Goal: Transaction & Acquisition: Purchase product/service

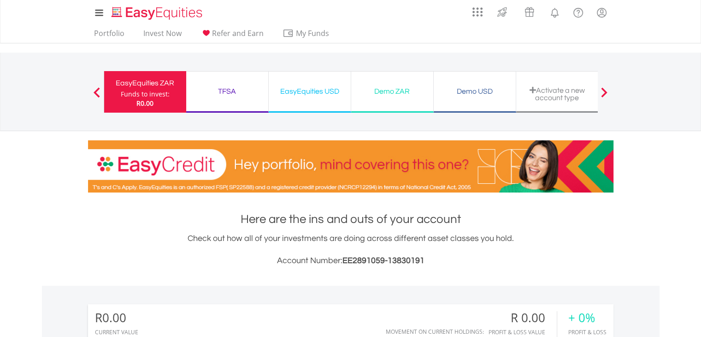
click at [307, 98] on div "EasyEquities USD Funds to invest: R0.00" at bounding box center [310, 91] width 83 height 41
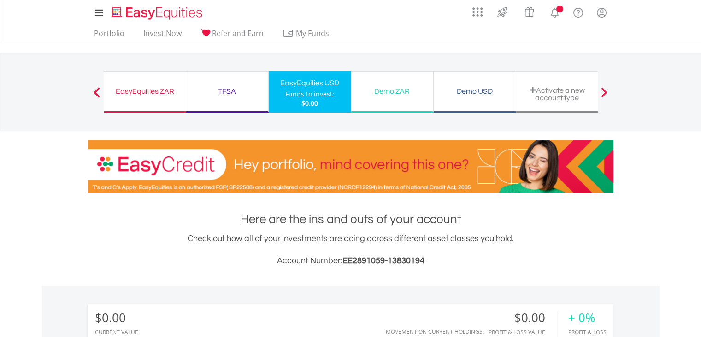
click at [236, 103] on div "TFSA Funds to invest: $0.00" at bounding box center [227, 91] width 83 height 41
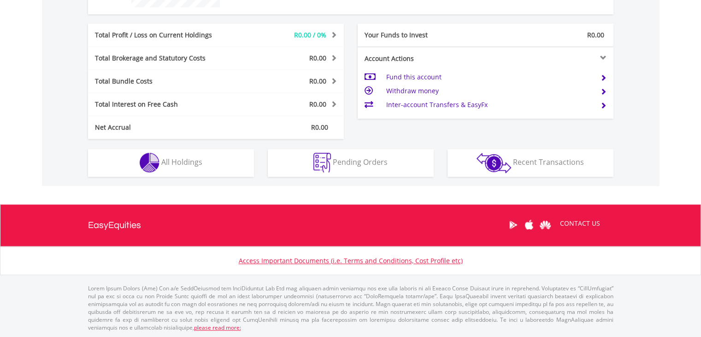
scroll to position [89, 175]
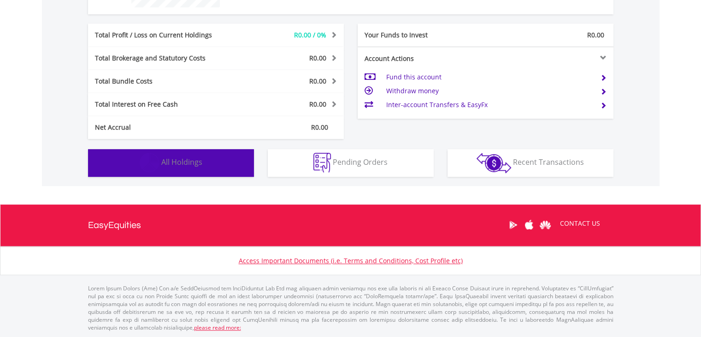
click at [218, 159] on button "Holdings All Holdings" at bounding box center [171, 163] width 166 height 28
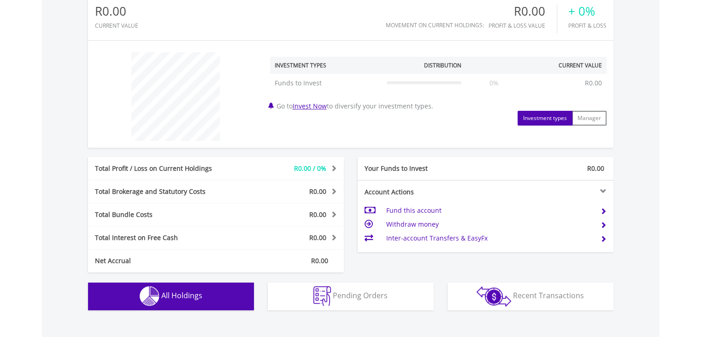
scroll to position [76, 0]
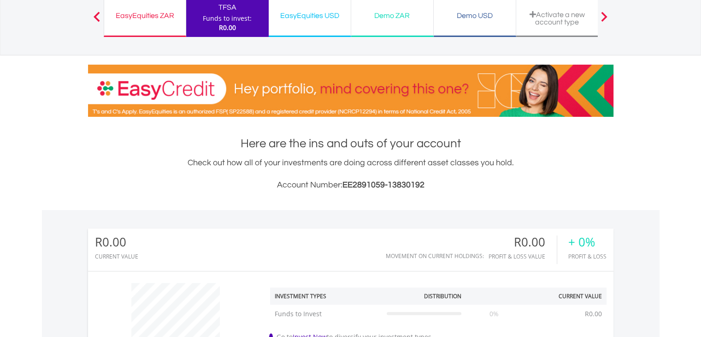
click at [146, 25] on div "EasyEquities ZAR Funds to invest: R0.00" at bounding box center [145, 15] width 83 height 41
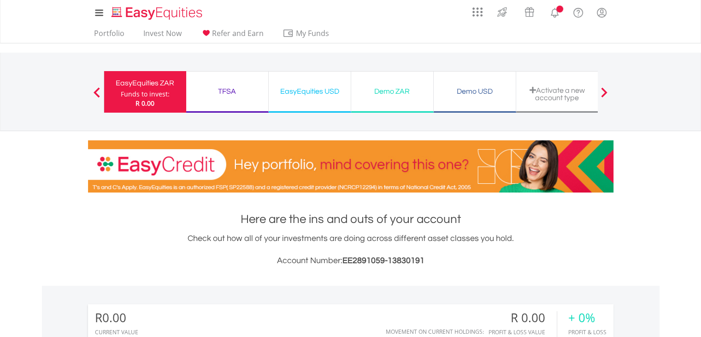
scroll to position [89, 175]
click at [172, 29] on link "Invest Now" at bounding box center [163, 36] width 46 height 14
